Goal: Task Accomplishment & Management: Complete application form

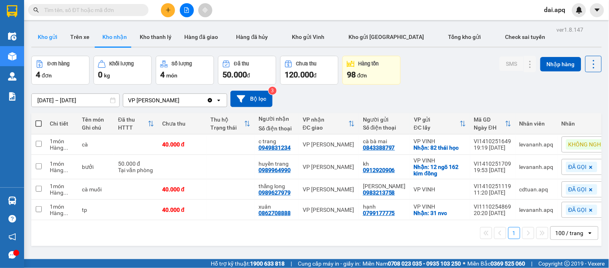
click at [40, 35] on button "Kho gửi" at bounding box center [47, 36] width 32 height 19
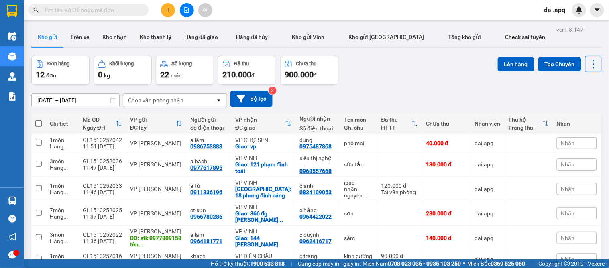
click at [166, 7] on icon "plus" at bounding box center [168, 10] width 6 height 6
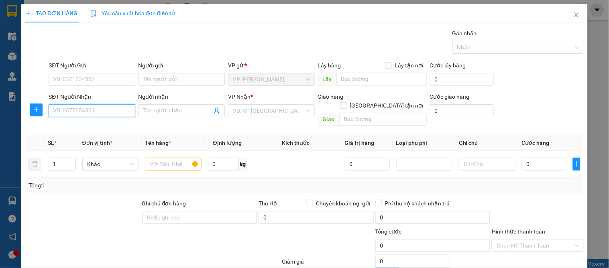
click at [71, 113] on input "SĐT Người Nhận" at bounding box center [92, 110] width 86 height 13
type input "0963380247"
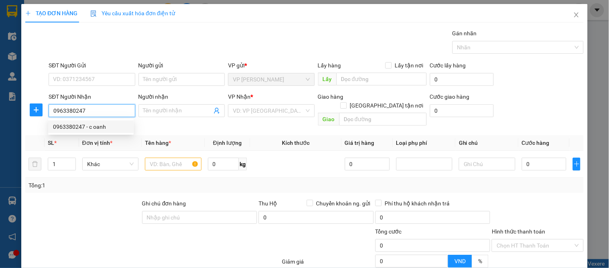
click at [105, 110] on input "0963380247" at bounding box center [92, 110] width 86 height 13
click at [104, 127] on div "0963380247 - c oanh" at bounding box center [91, 126] width 76 height 9
type input "c oanh"
checkbox input "true"
type input "6/66 [PERSON_NAME]"
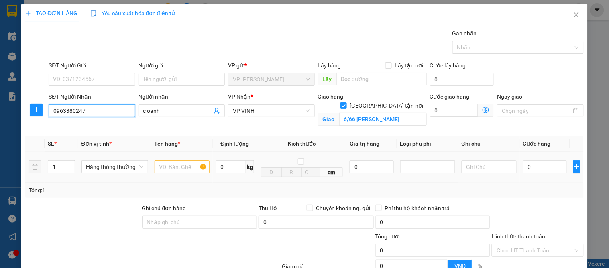
type input "0963380247"
click at [160, 166] on input "text" at bounding box center [181, 166] width 55 height 13
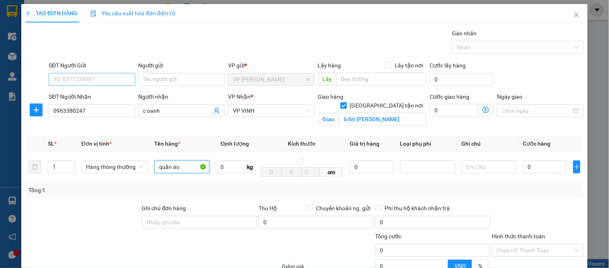
type input "quần áo"
click at [126, 81] on input "SĐT Người Gửi" at bounding box center [92, 79] width 86 height 13
type input "0964179971"
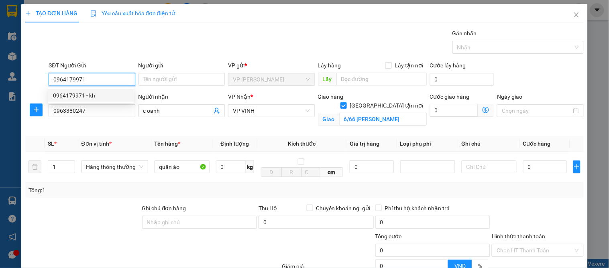
click at [93, 93] on div "0964179971 - kh" at bounding box center [91, 95] width 76 height 9
type input "kh"
type input "0964179971"
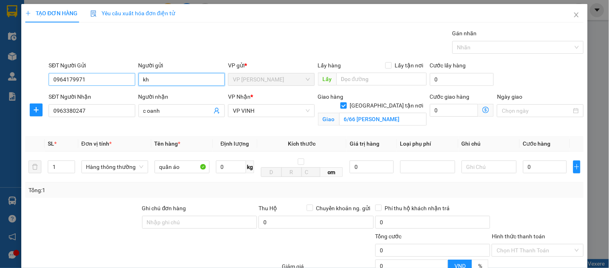
drag, startPoint x: 164, startPoint y: 78, endPoint x: 101, endPoint y: 78, distance: 63.4
click at [101, 78] on div "SĐT Người Gửi 0964179971 Người gửi kh VP gửi * VP GIA LÂM Lấy hàng Lấy tận nơi …" at bounding box center [316, 75] width 538 height 28
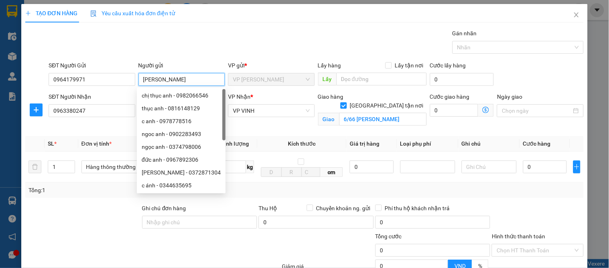
type input "[PERSON_NAME]"
click at [89, 225] on div at bounding box center [82, 218] width 117 height 28
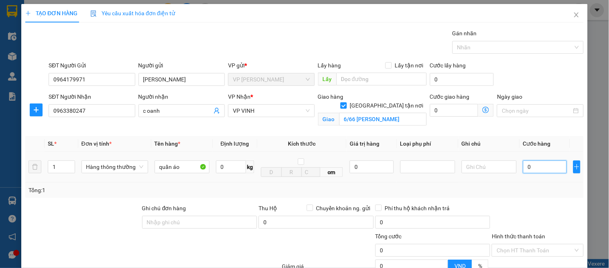
click at [530, 168] on input "0" at bounding box center [545, 166] width 44 height 13
type input "4"
type input "40"
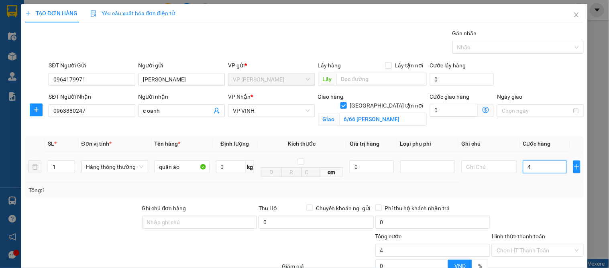
type input "40"
type input "40.000"
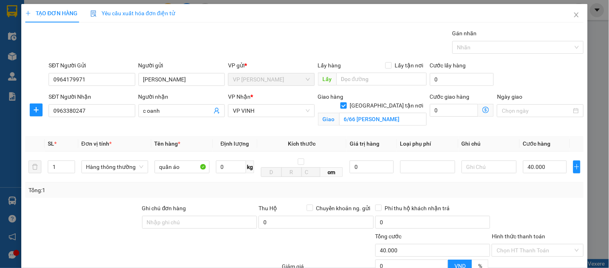
click at [515, 221] on div at bounding box center [537, 218] width 93 height 28
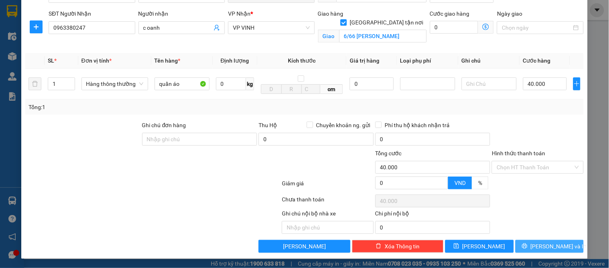
click at [548, 246] on span "[PERSON_NAME] và In" at bounding box center [558, 246] width 56 height 9
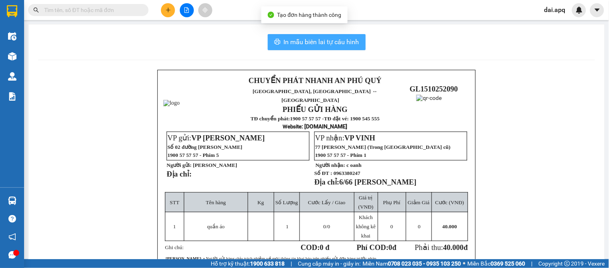
click at [304, 39] on span "In mẫu biên lai tự cấu hình" at bounding box center [321, 42] width 75 height 10
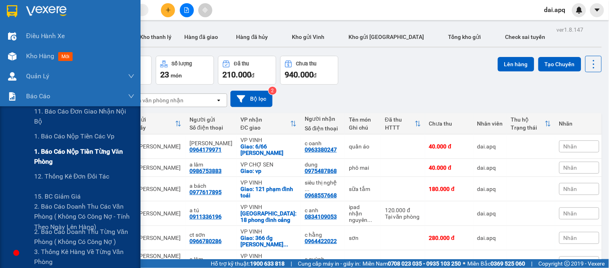
click at [74, 151] on span "1. Báo cáo nộp tiền từng văn phòng" at bounding box center [84, 156] width 100 height 20
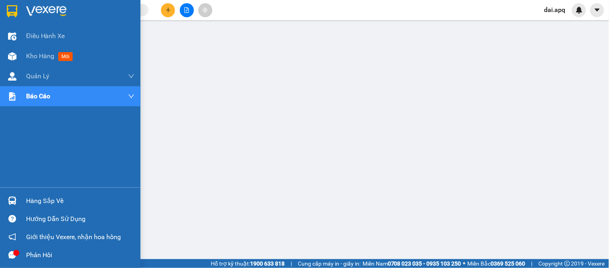
drag, startPoint x: 28, startPoint y: 60, endPoint x: 193, endPoint y: 0, distance: 175.4
click at [28, 60] on span "Kho hàng" at bounding box center [40, 56] width 28 height 8
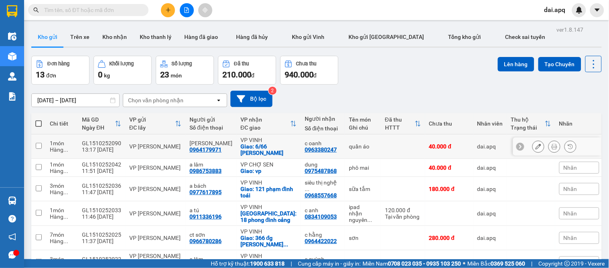
click at [551, 148] on icon at bounding box center [554, 147] width 6 height 6
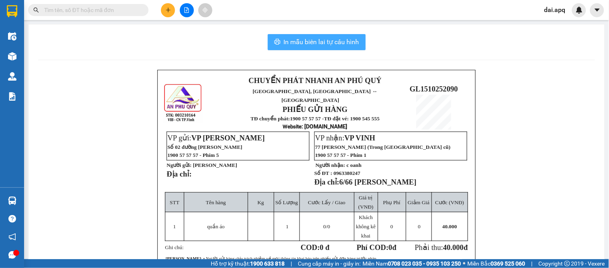
click at [323, 48] on button "In mẫu biên lai tự cấu hình" at bounding box center [317, 42] width 98 height 16
